Goal: Find specific page/section: Find specific page/section

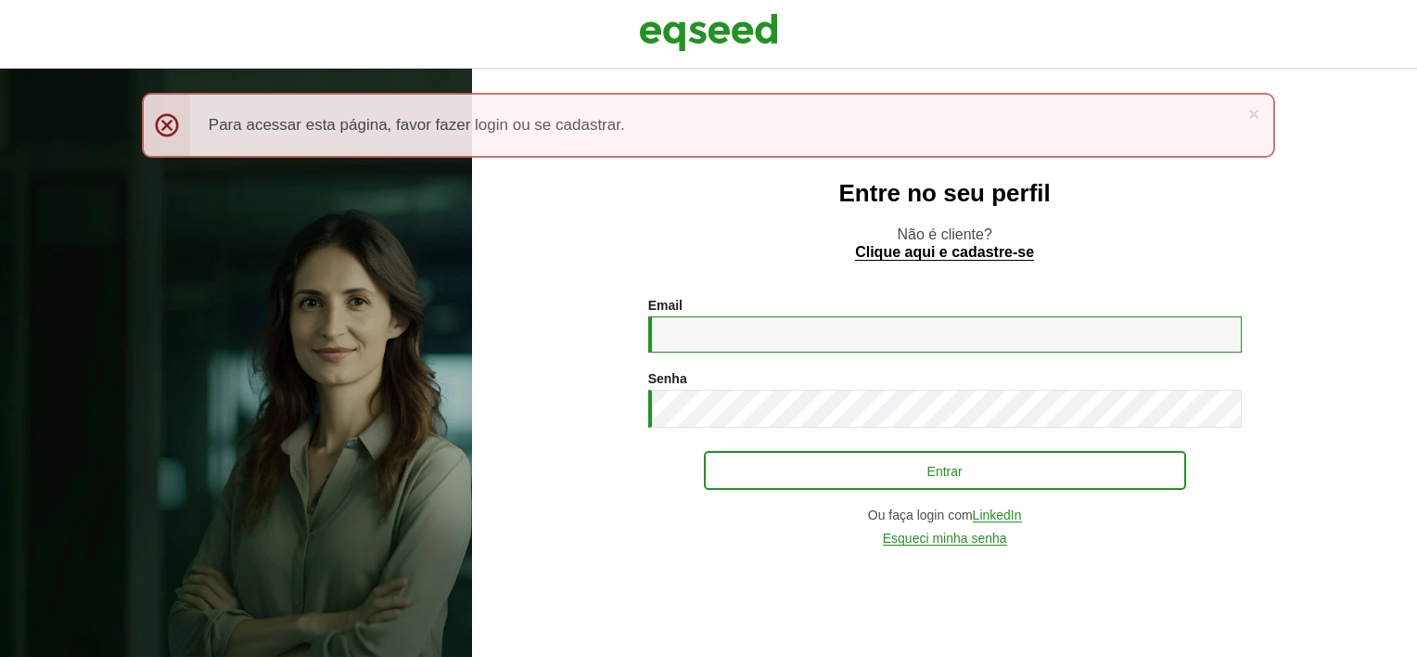
type input "**********"
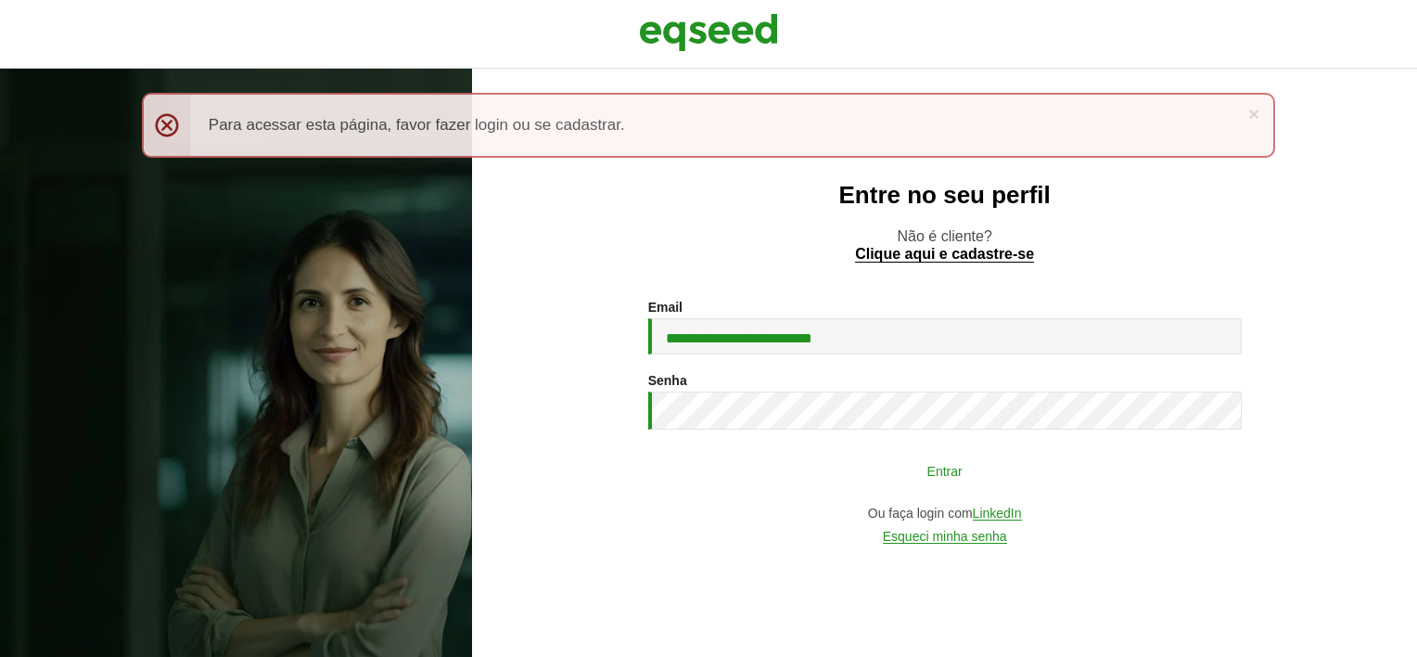
click at [1009, 483] on button "Entrar" at bounding box center [945, 470] width 482 height 35
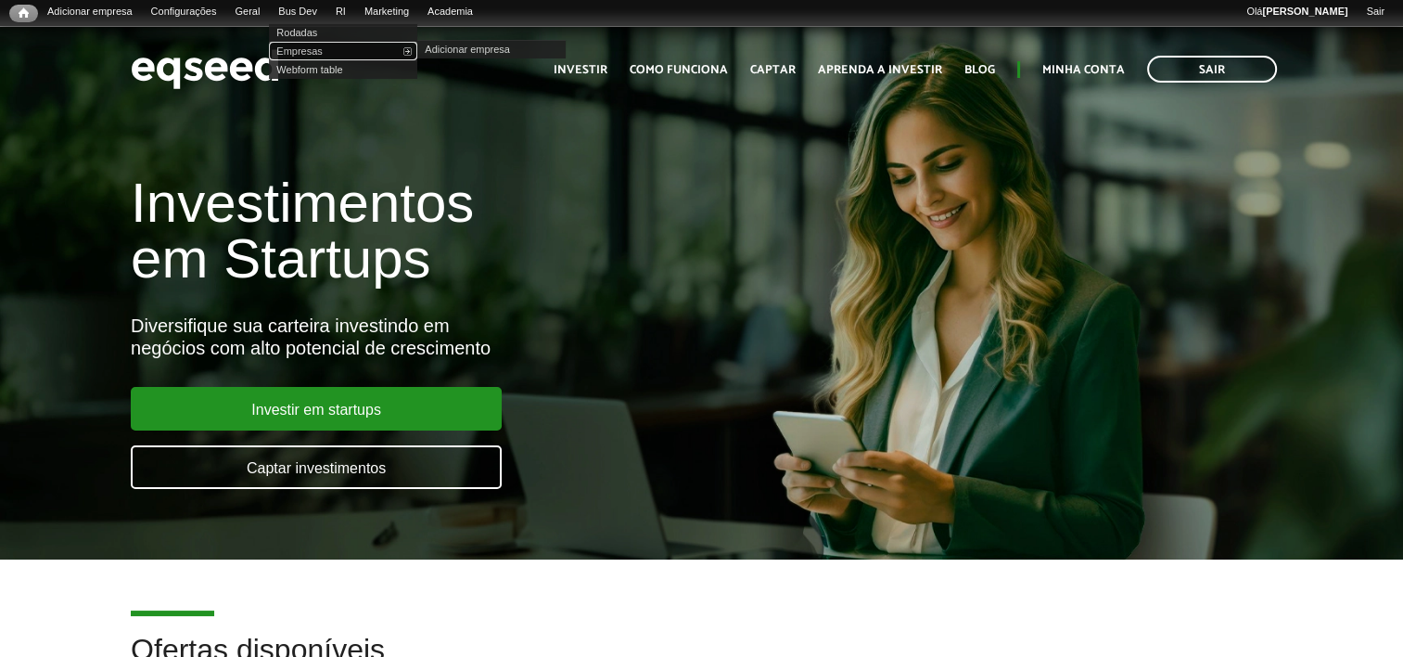
click at [342, 50] on link "Empresas" at bounding box center [343, 51] width 148 height 19
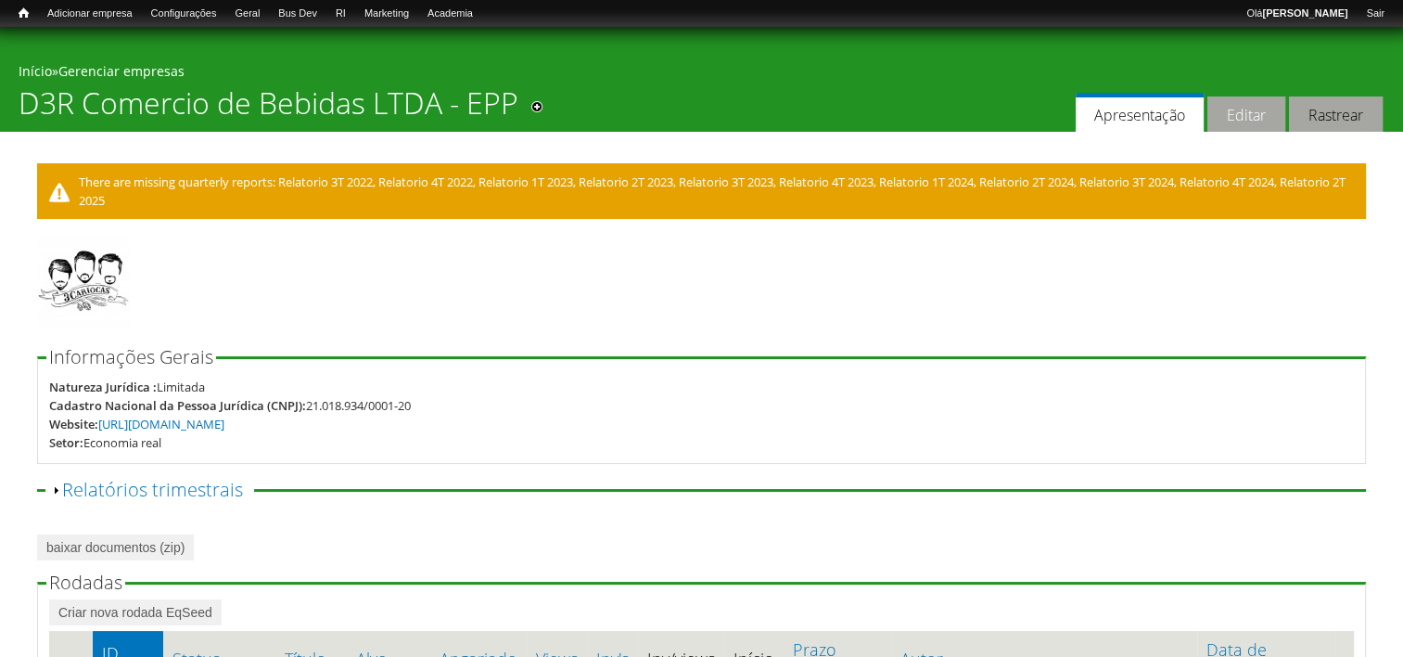
click at [1237, 120] on link "Editar" at bounding box center [1246, 114] width 78 height 36
